Goal: Task Accomplishment & Management: Manage account settings

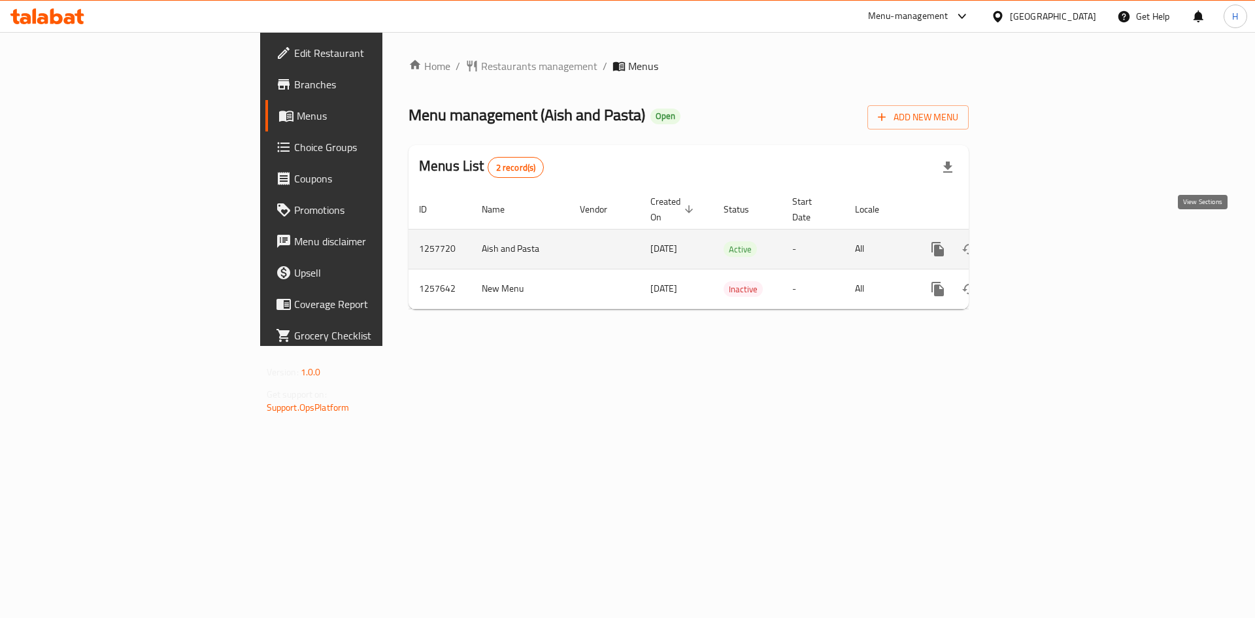
click at [1040, 241] on icon "enhanced table" at bounding box center [1032, 249] width 16 height 16
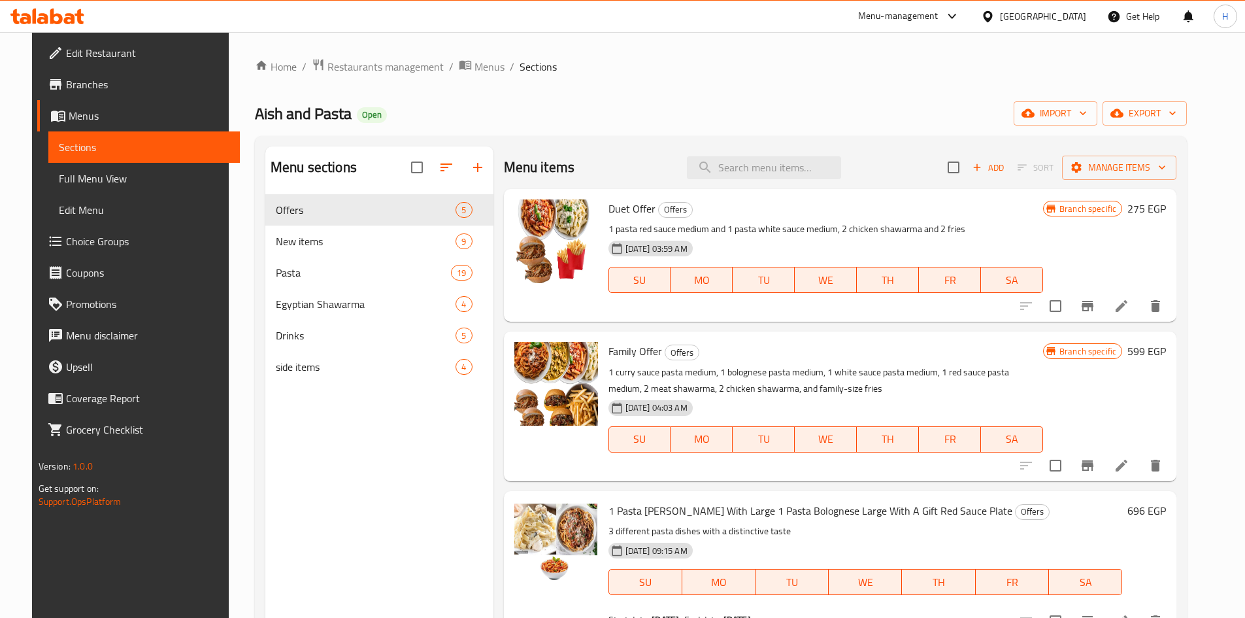
click at [626, 97] on div "Home / Restaurants management / Menus / Sections Aish and Pasta Open import exp…" at bounding box center [721, 416] width 932 height 717
click at [760, 161] on input "search" at bounding box center [764, 167] width 154 height 23
paste input "Shawrema"
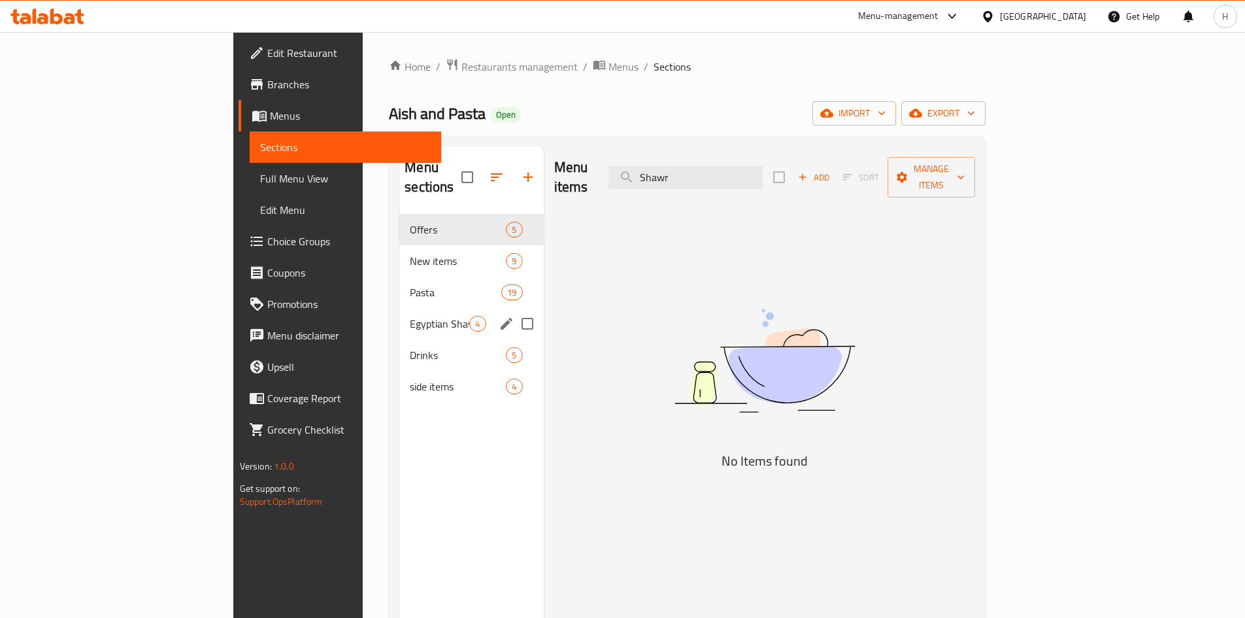
type input "Shawr"
click at [399, 308] on div "Egyptian Shawarma 4" at bounding box center [471, 323] width 144 height 31
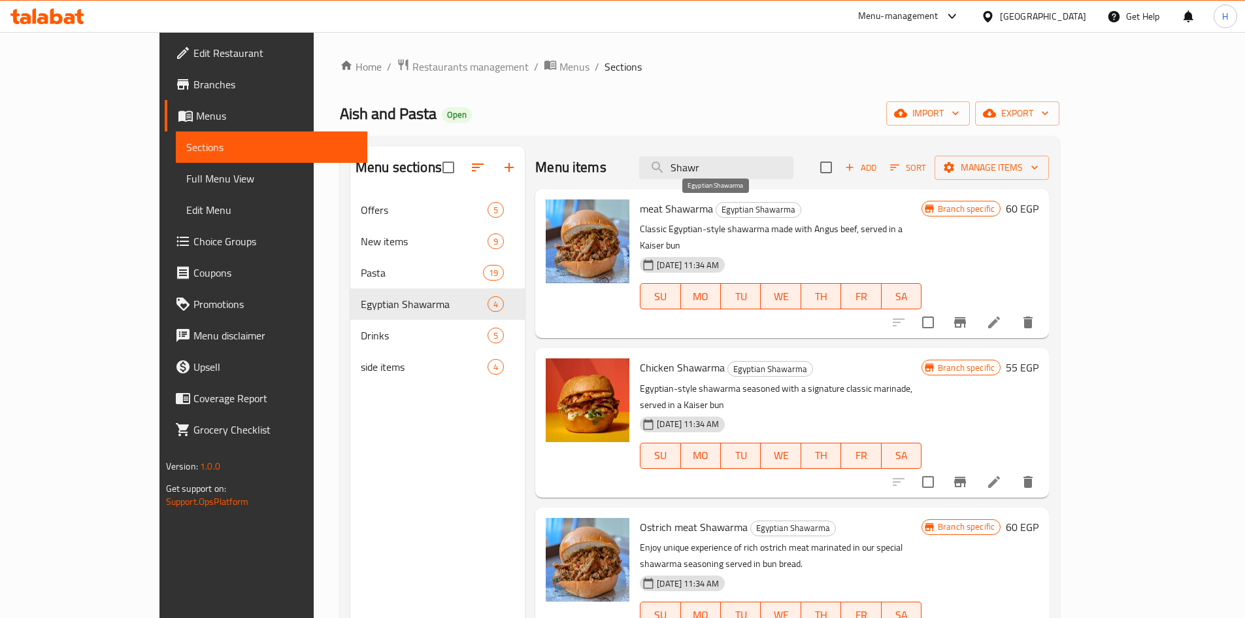
click at [735, 214] on span "Egyptian Shawarma" at bounding box center [759, 209] width 84 height 15
copy span "Egyptian Shawarma"
click at [659, 140] on div "Menu sections Offers 5 New items 9 Pasta 19 Egyptian Shawarma 4 Drinks 5 side i…" at bounding box center [700, 455] width 720 height 639
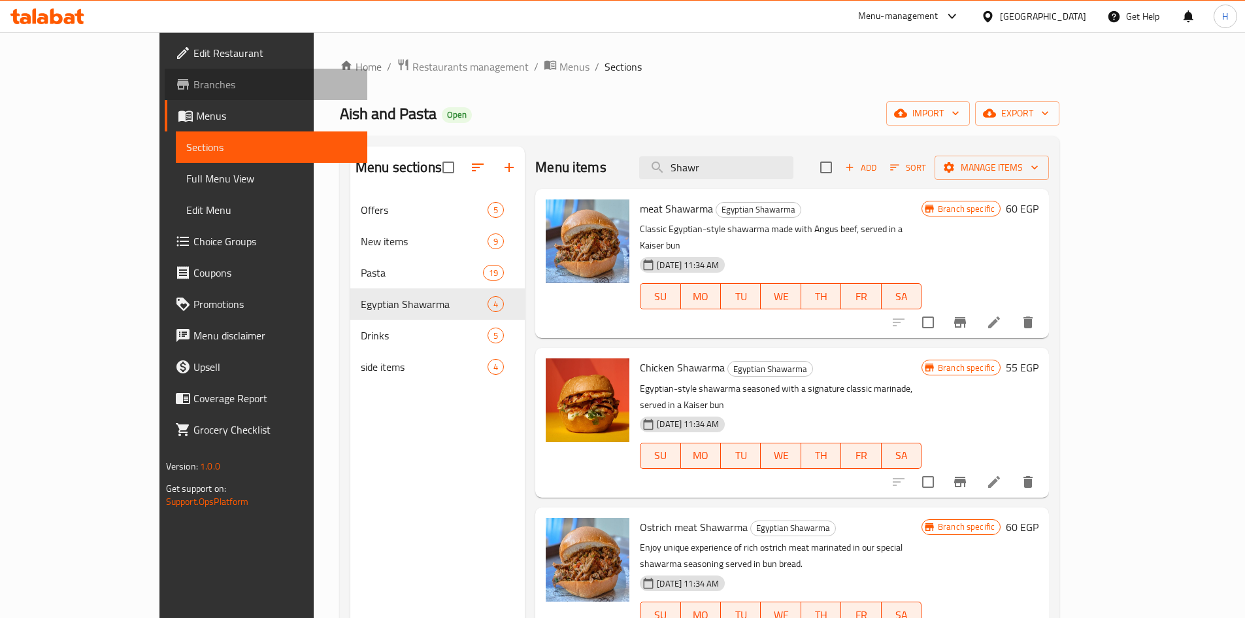
click at [194, 78] on span "Branches" at bounding box center [275, 84] width 163 height 16
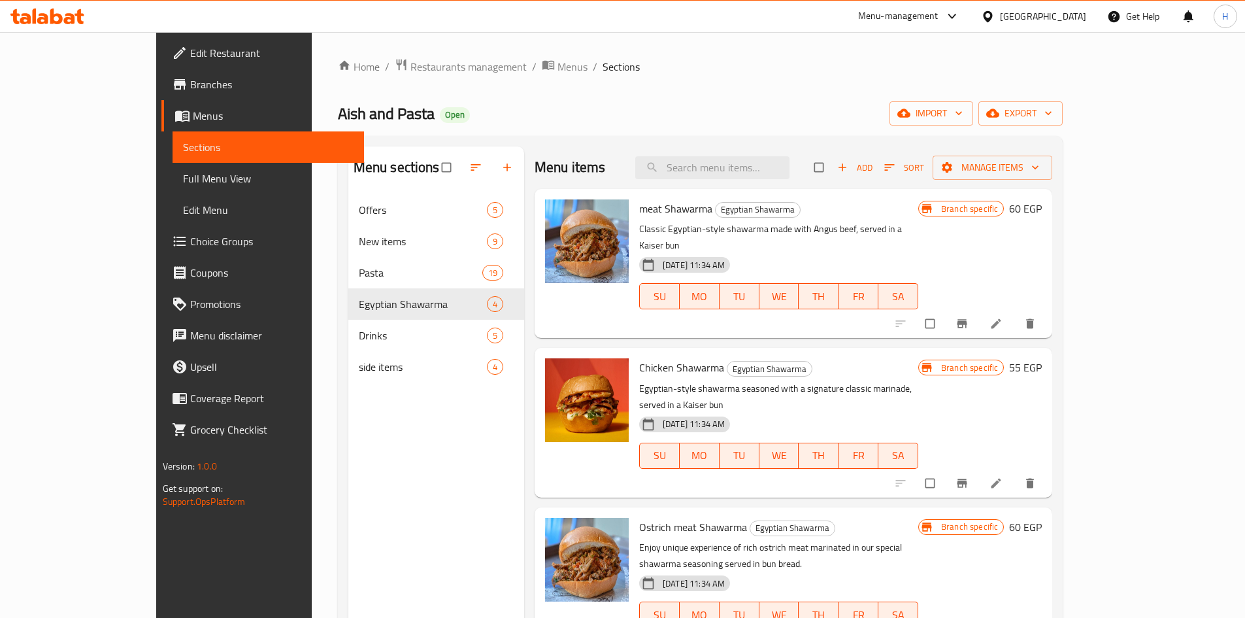
click at [67, 14] on icon at bounding box center [69, 18] width 11 height 11
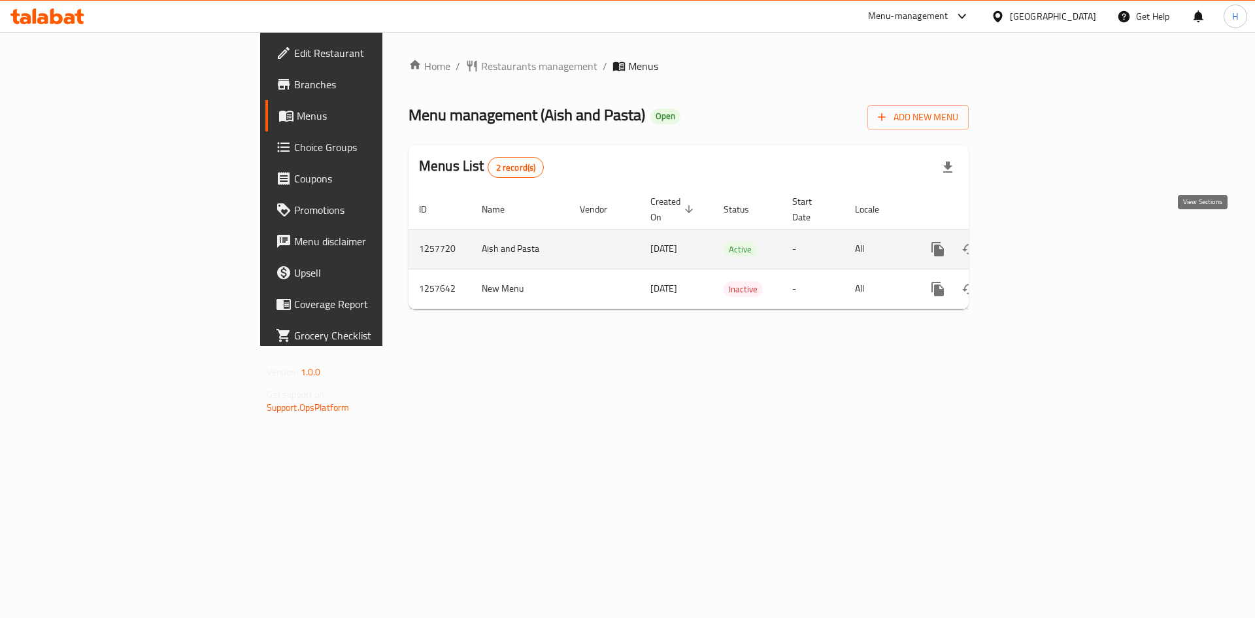
click at [1040, 241] on icon "enhanced table" at bounding box center [1032, 249] width 16 height 16
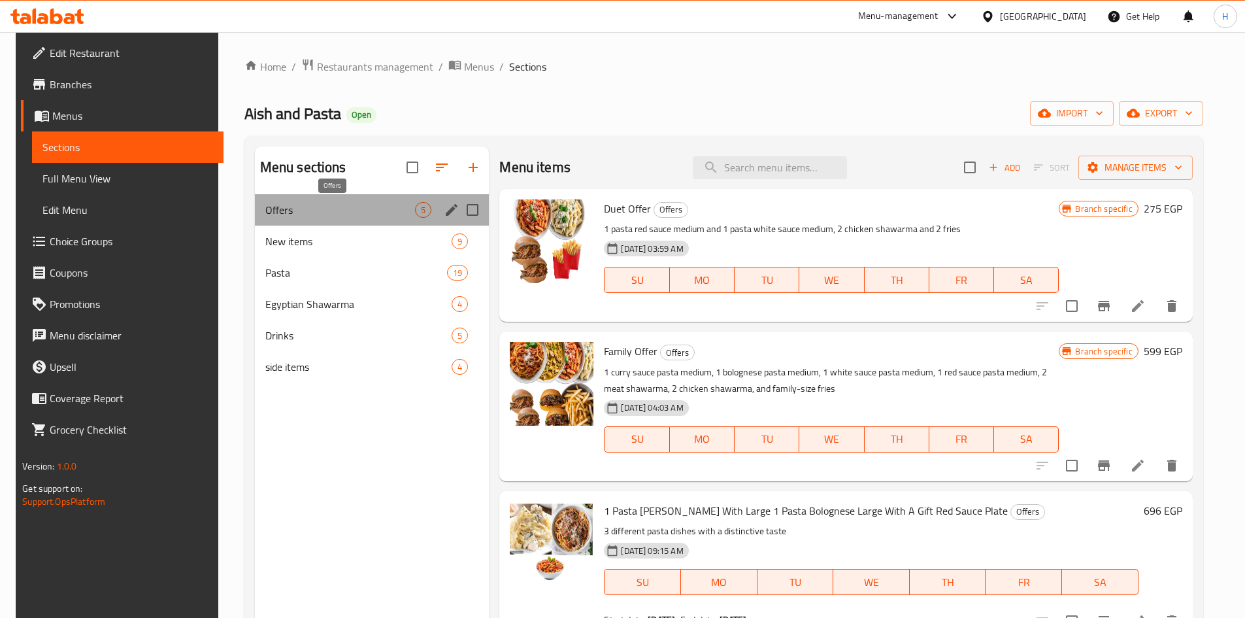
click at [284, 211] on span "Offers" at bounding box center [340, 210] width 150 height 16
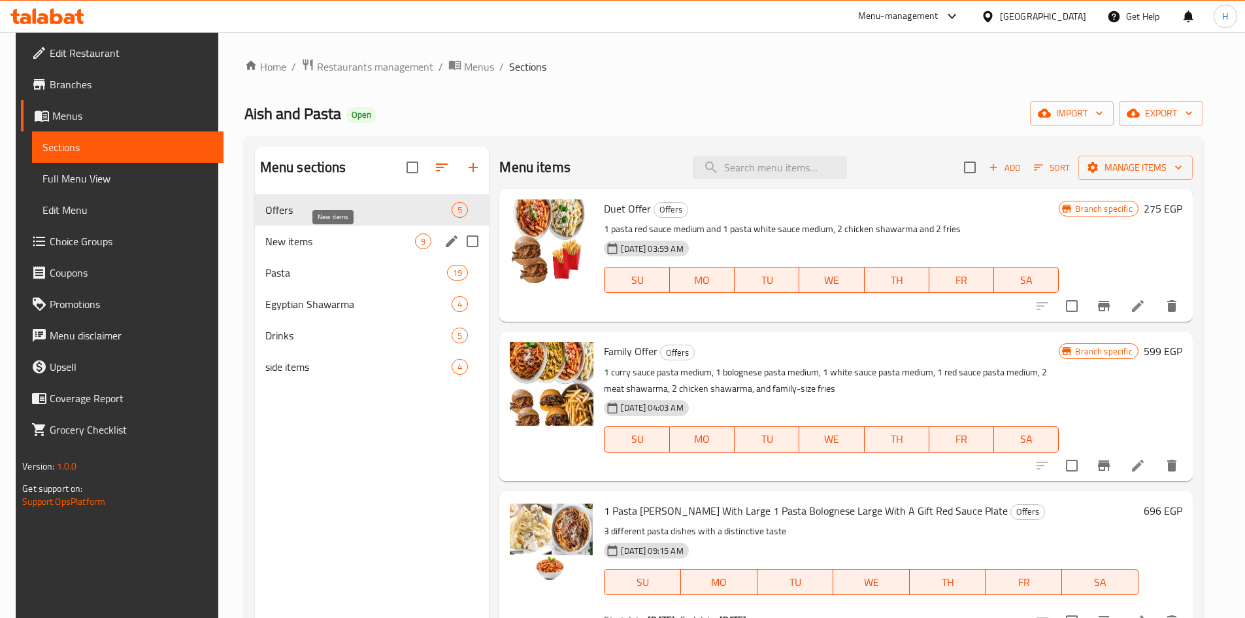
click at [282, 236] on span "New items" at bounding box center [340, 241] width 150 height 16
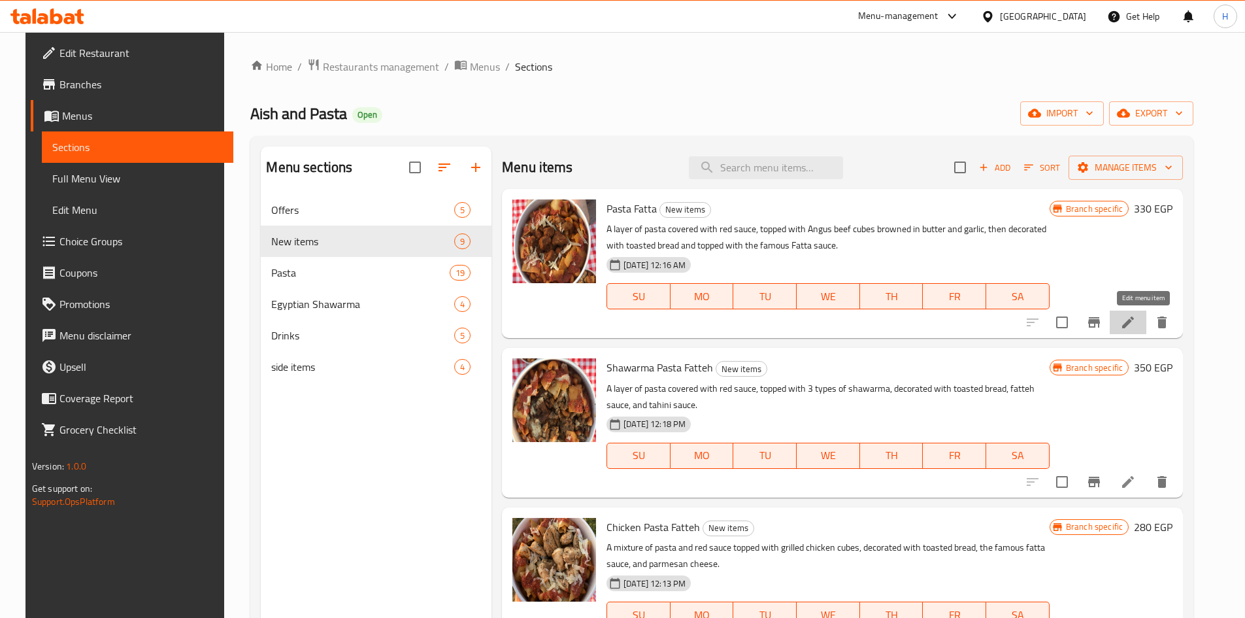
click at [1136, 316] on icon at bounding box center [1129, 322] width 16 height 16
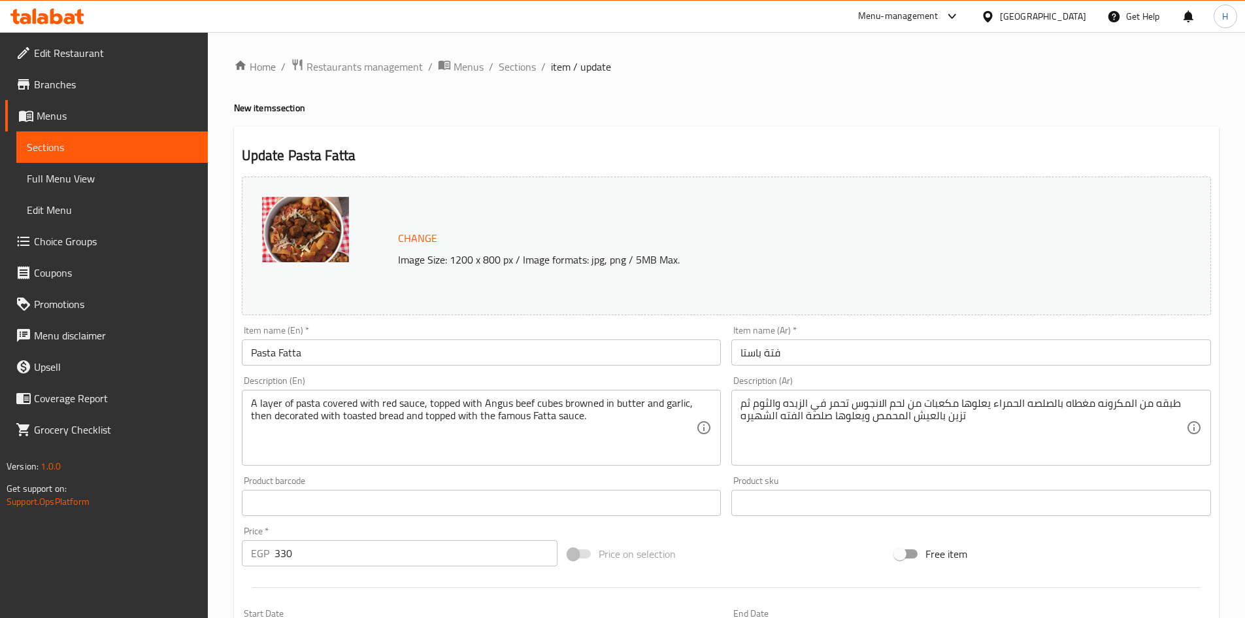
click at [156, 148] on span "Sections" at bounding box center [112, 147] width 171 height 16
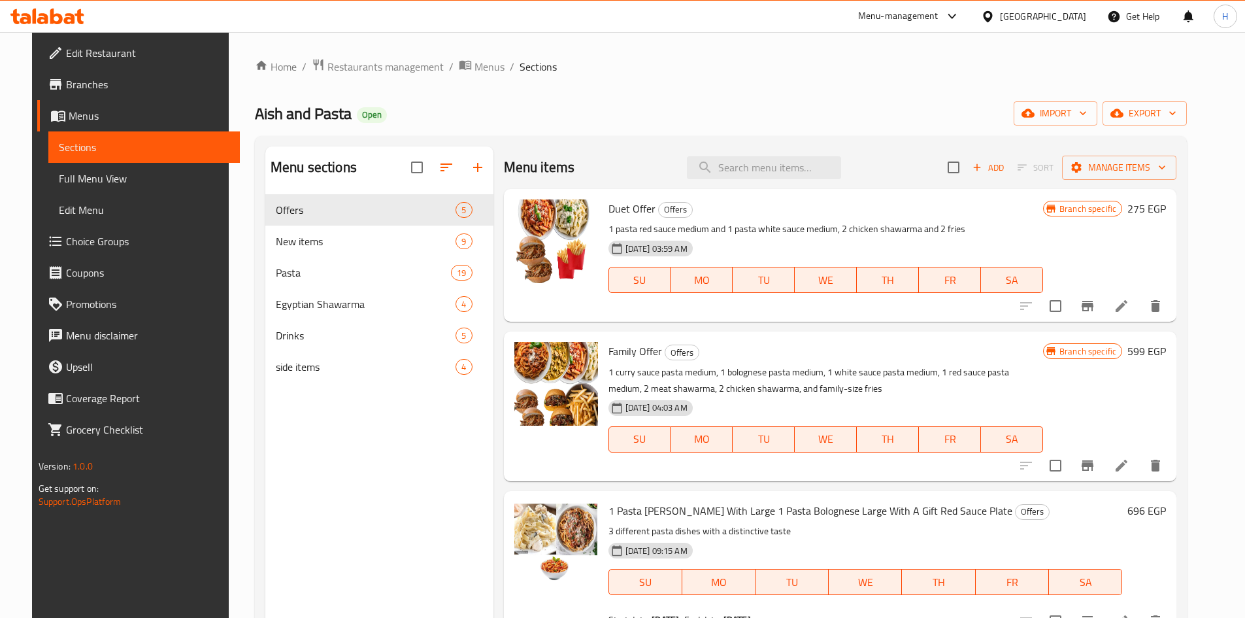
click at [95, 112] on span "Menus" at bounding box center [149, 116] width 161 height 16
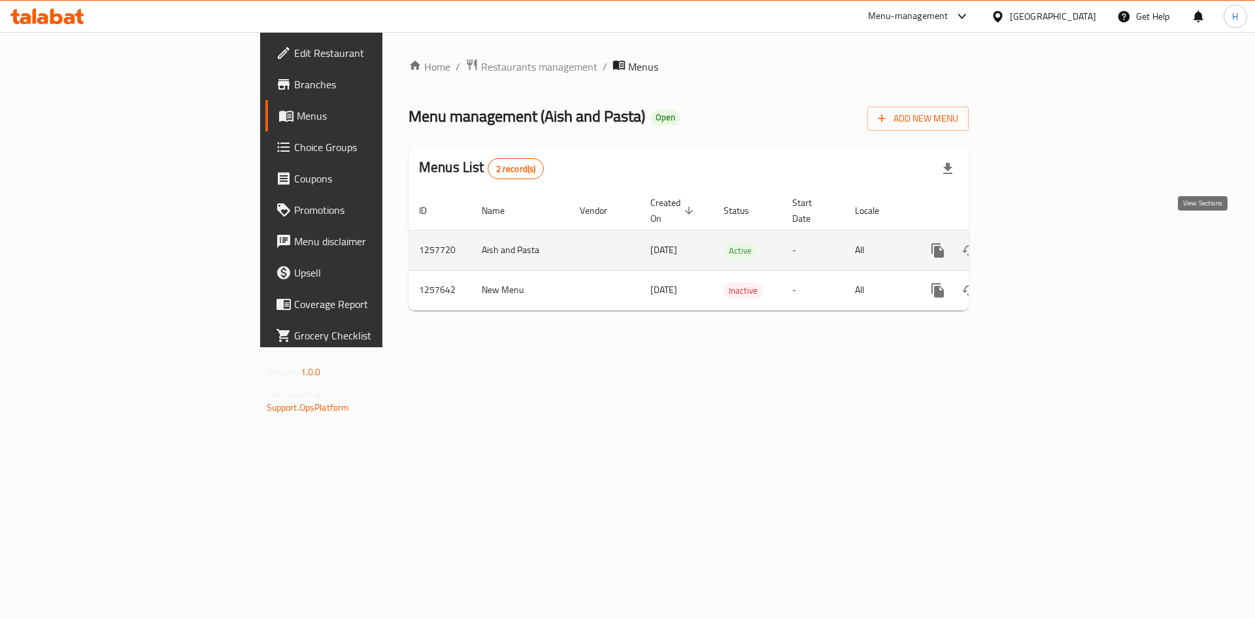
click at [1048, 235] on link "enhanced table" at bounding box center [1032, 250] width 31 height 31
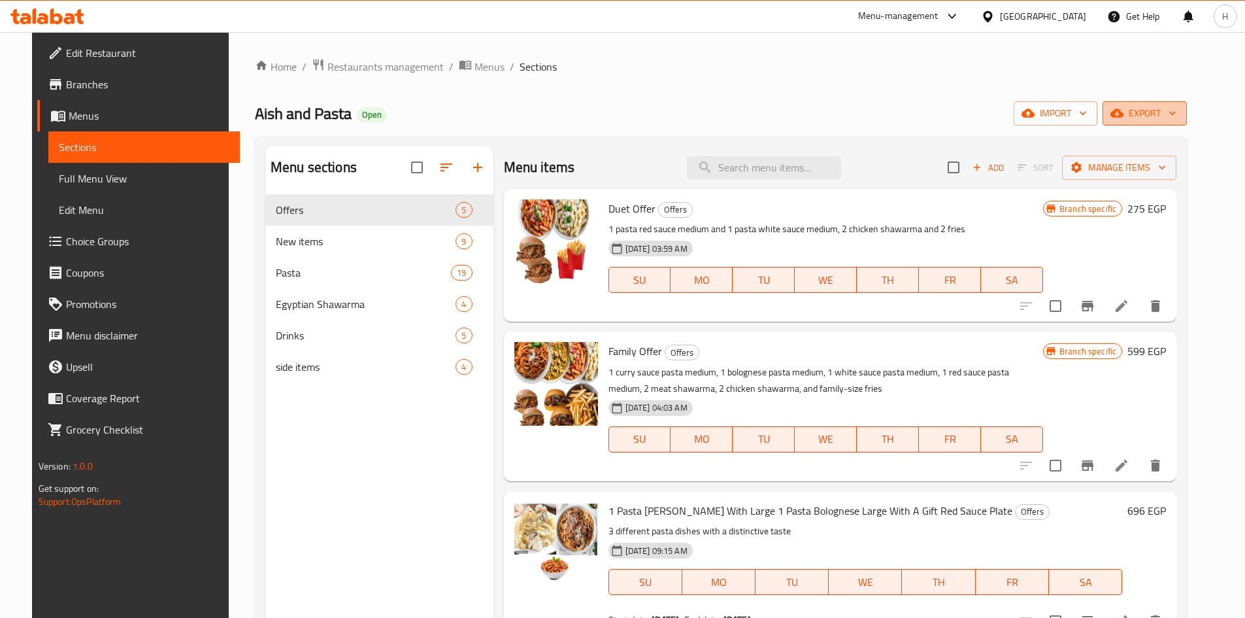
click at [1172, 106] on span "export" at bounding box center [1144, 113] width 63 height 16
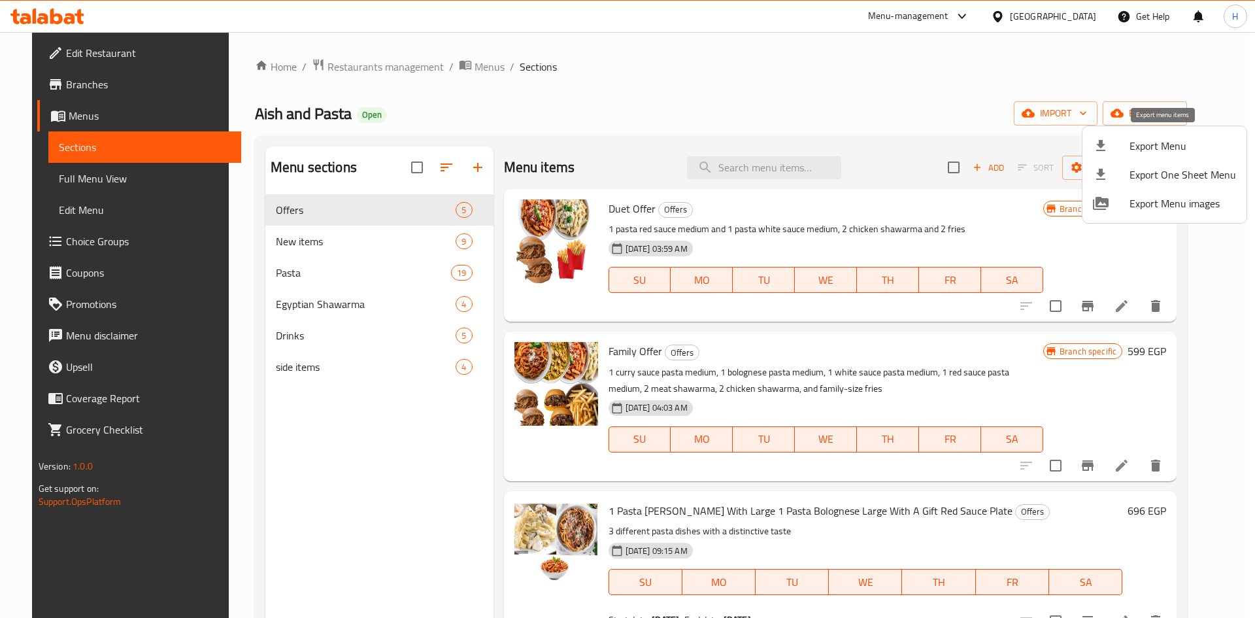
click at [1128, 142] on div at bounding box center [1111, 146] width 37 height 16
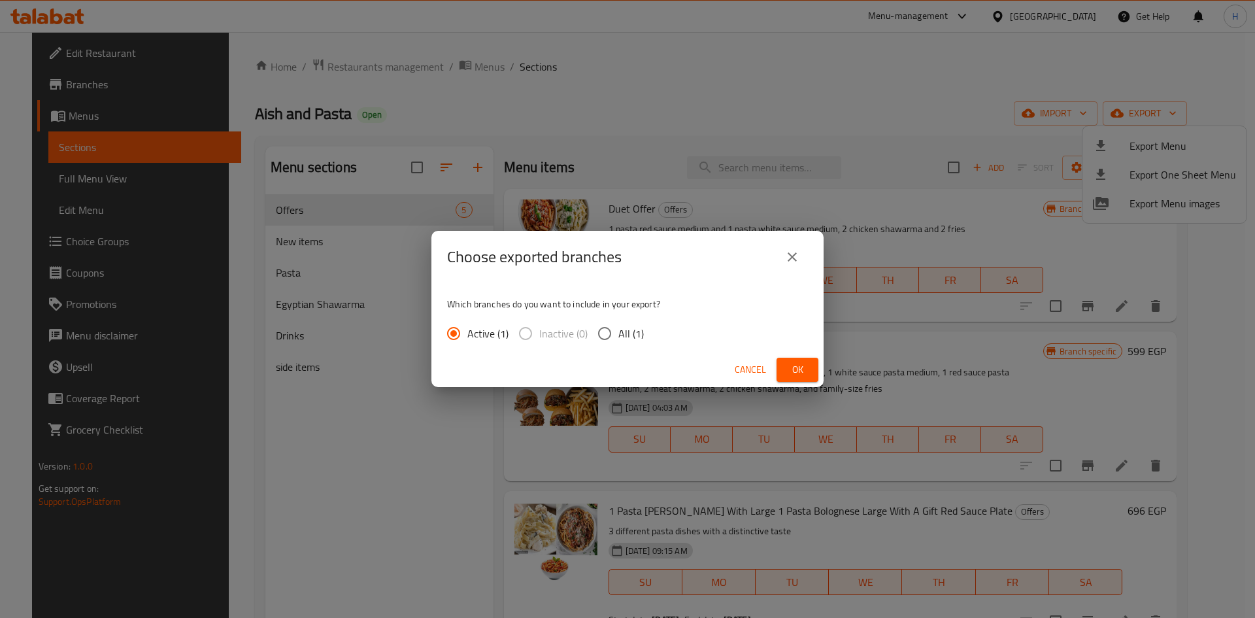
click at [613, 333] on input "All (1)" at bounding box center [604, 333] width 27 height 27
radio input "true"
click at [816, 371] on button "Ok" at bounding box center [798, 370] width 42 height 24
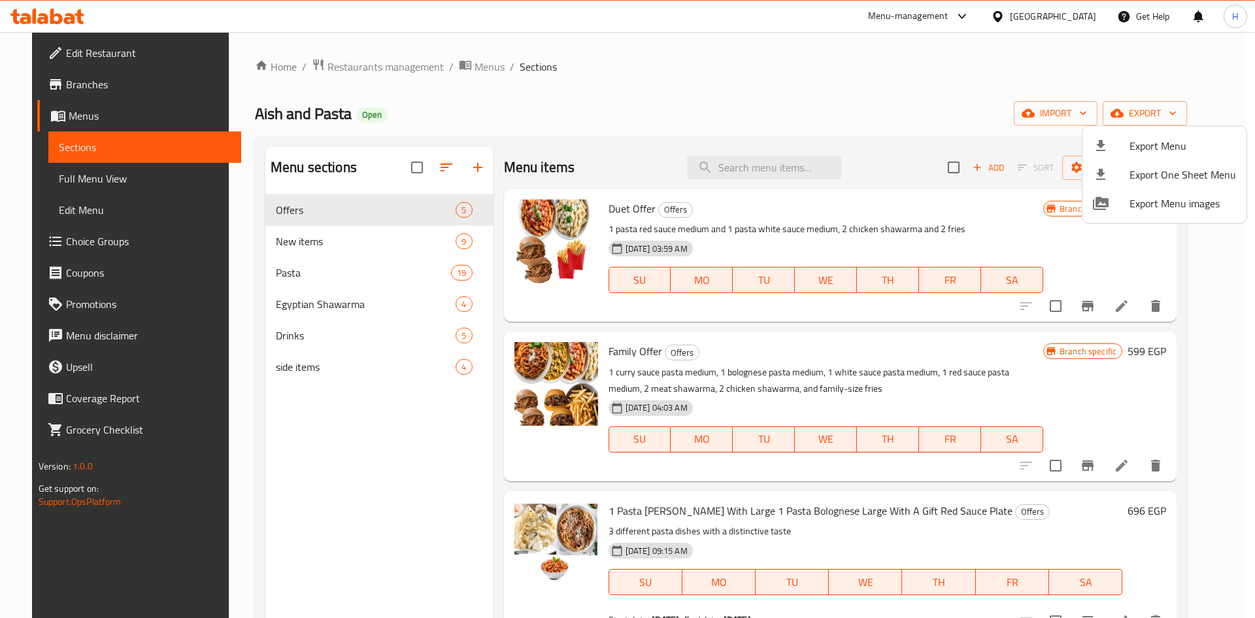
click at [313, 241] on div at bounding box center [627, 309] width 1255 height 618
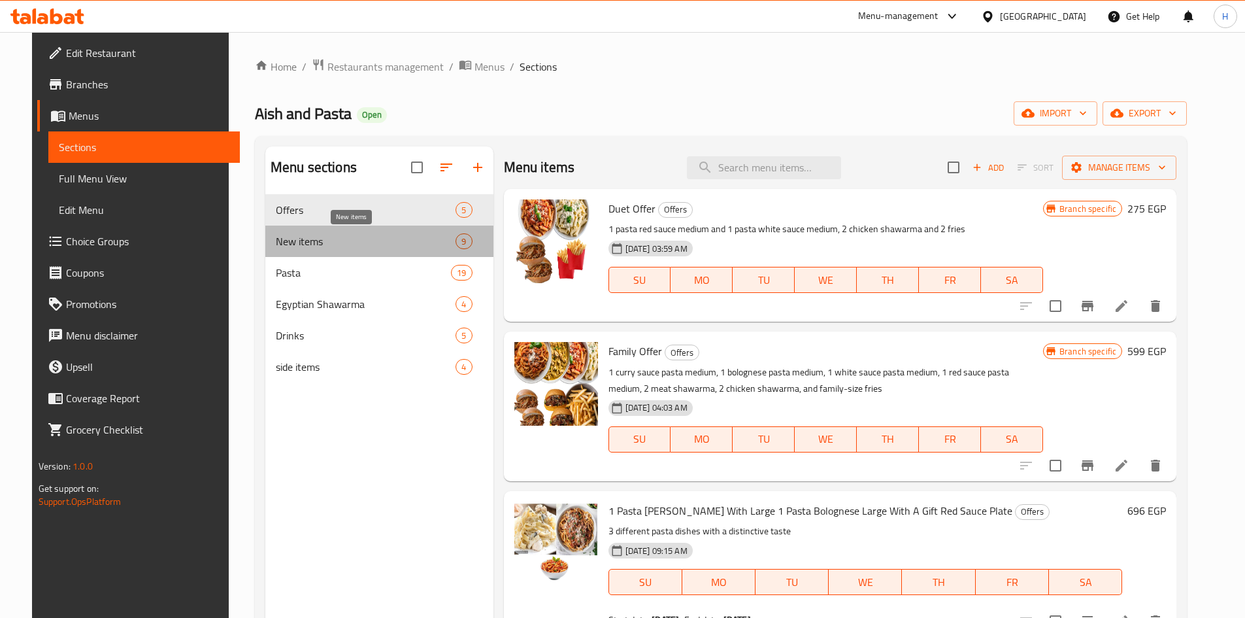
click at [313, 241] on span "New items" at bounding box center [366, 241] width 180 height 16
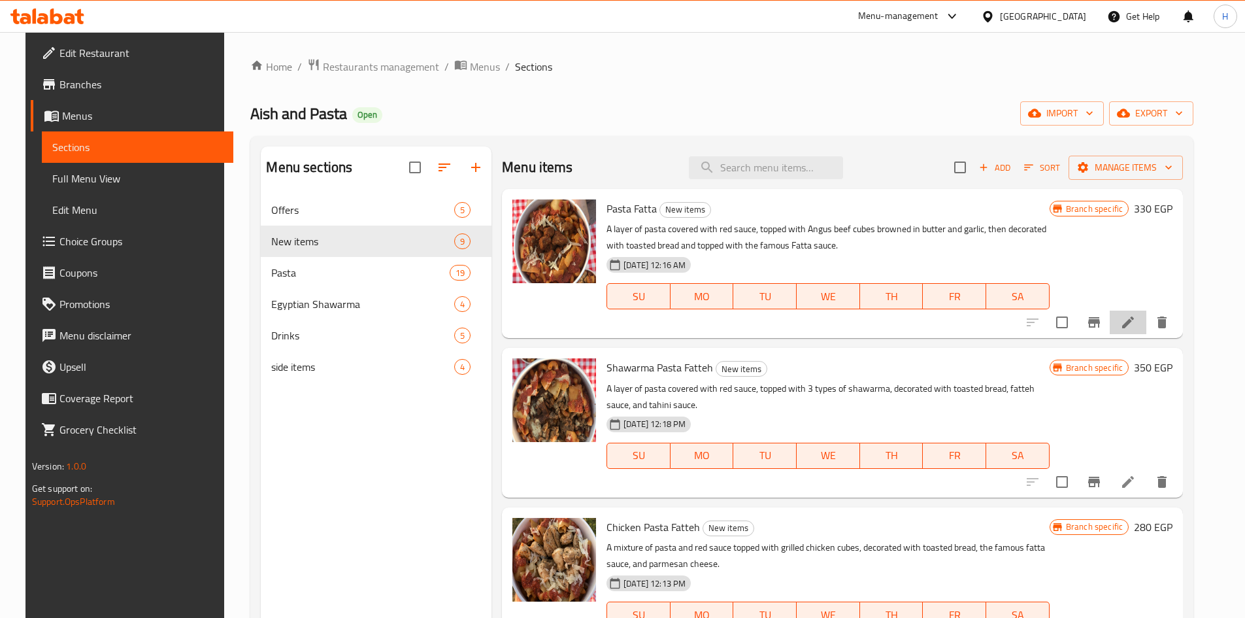
click at [1136, 329] on icon at bounding box center [1129, 322] width 16 height 16
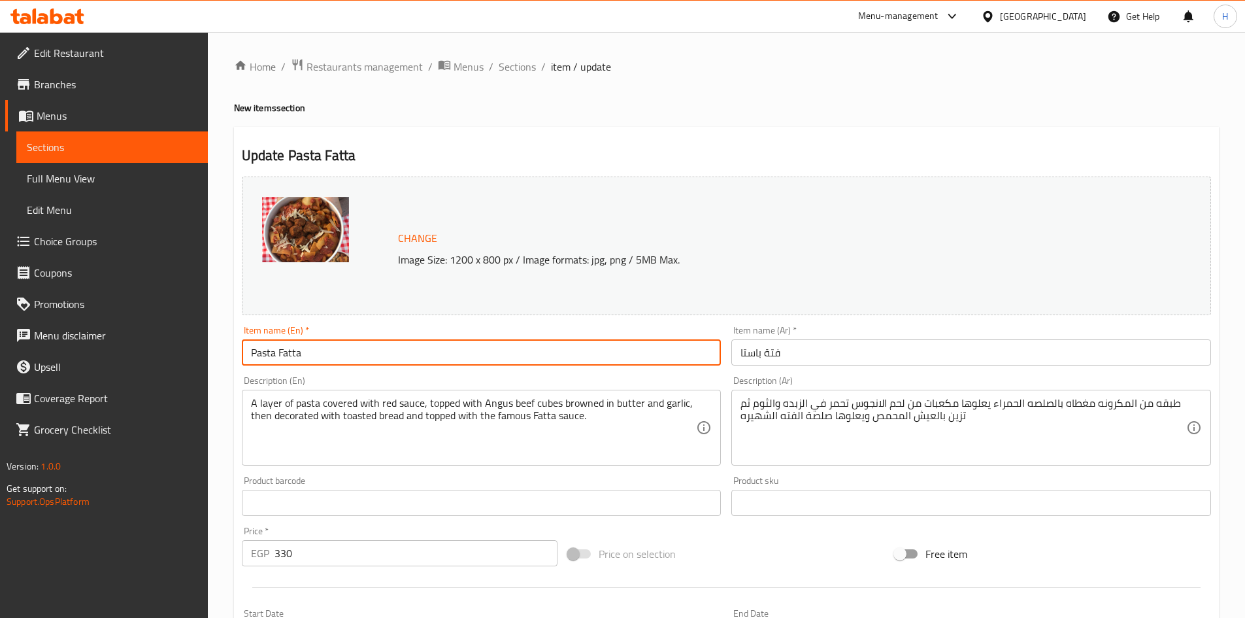
click at [392, 354] on input "Pasta Fatta" at bounding box center [482, 352] width 480 height 26
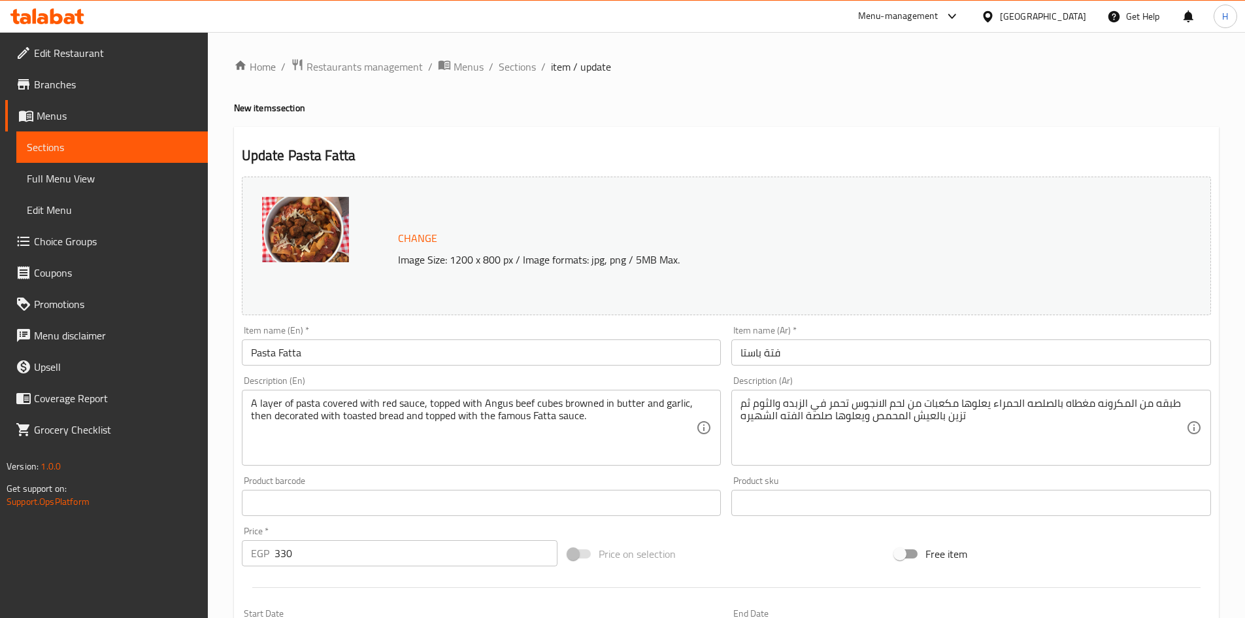
click at [192, 152] on span "Sections" at bounding box center [112, 147] width 171 height 16
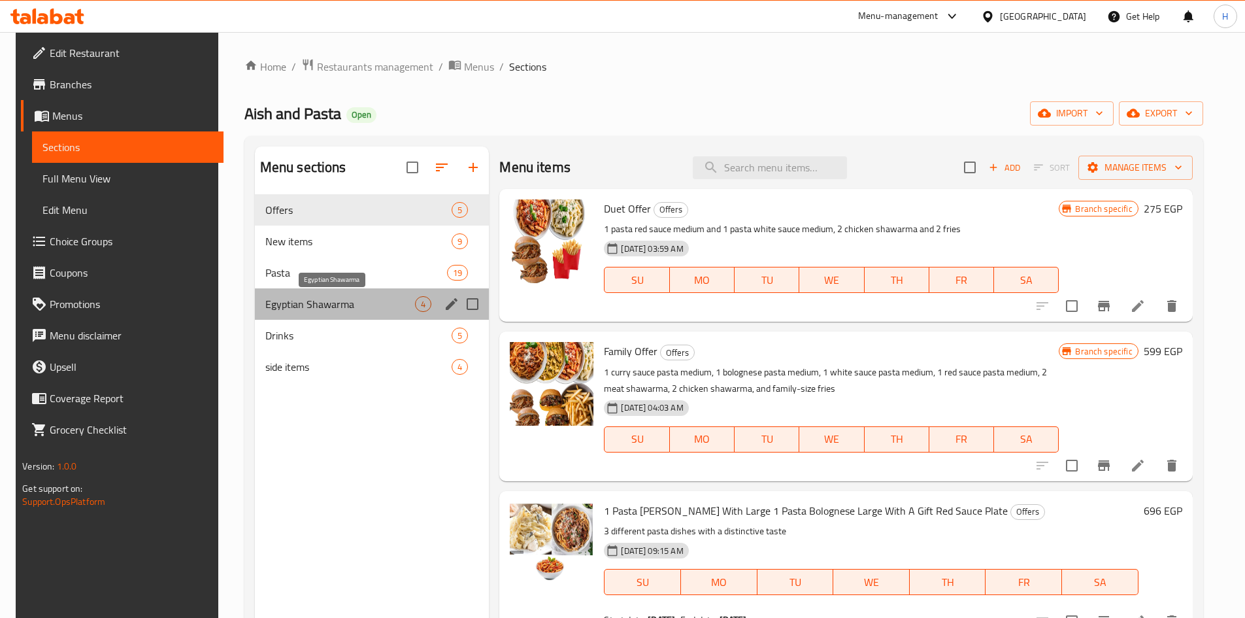
click at [302, 305] on span "Egyptian Shawarma" at bounding box center [340, 304] width 150 height 16
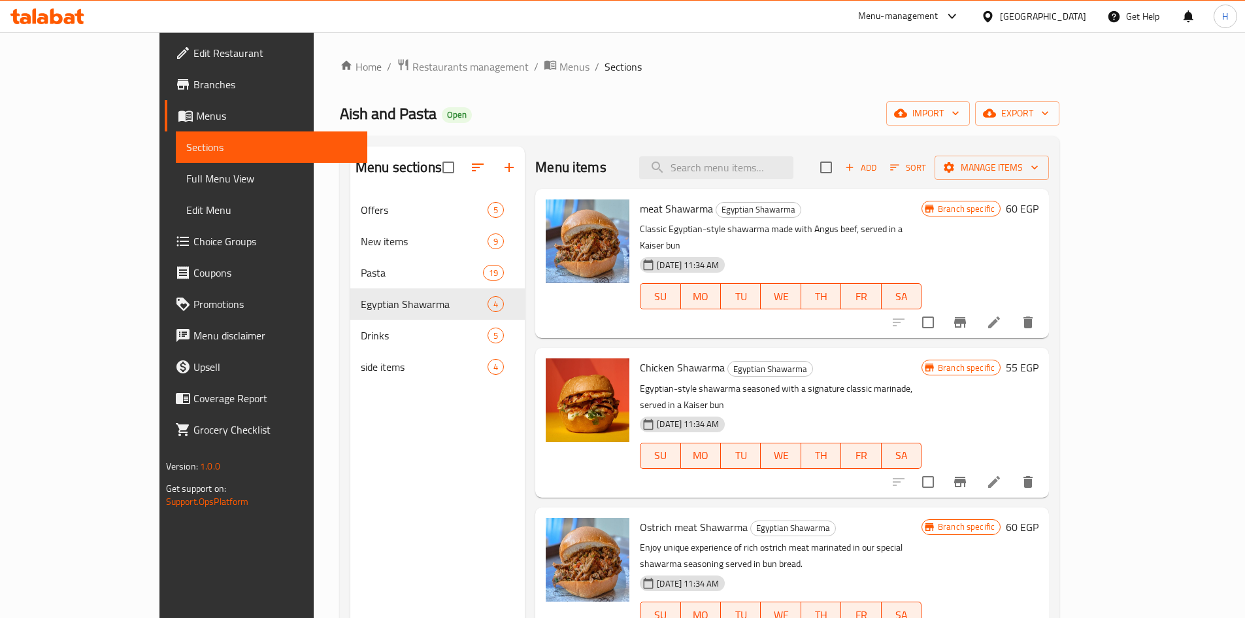
click at [641, 206] on span "meat Shawarma" at bounding box center [676, 209] width 73 height 20
copy h6 "meat Shawarma"
